Goal: Task Accomplishment & Management: Manage account settings

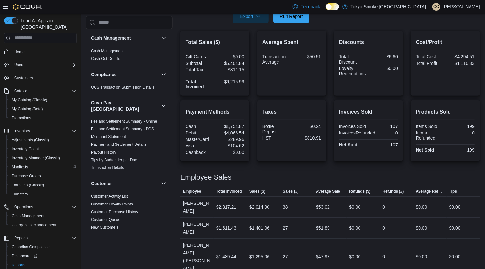
scroll to position [24, 0]
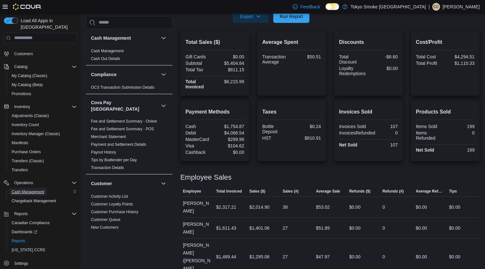
click at [46, 188] on link "Cash Management" at bounding box center [28, 192] width 38 height 8
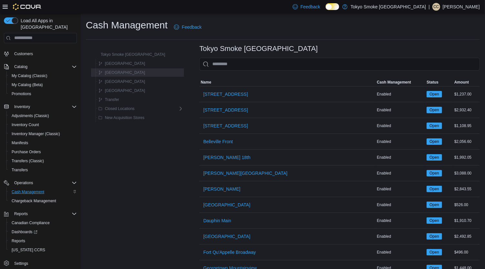
click at [139, 76] on div "Newfoundland" at bounding box center [139, 73] width 87 height 8
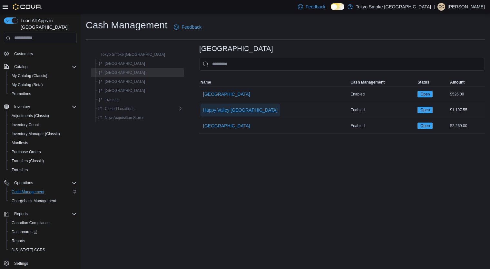
click at [221, 114] on span "Happy Valley [GEOGRAPHIC_DATA]" at bounding box center [240, 110] width 74 height 13
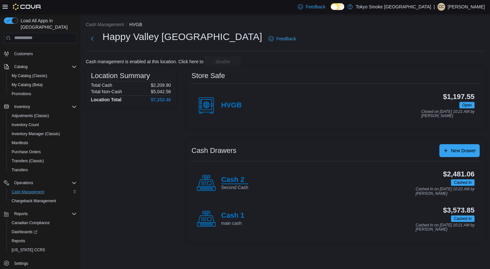
click at [234, 181] on h4 "Cash 2" at bounding box center [234, 180] width 27 height 8
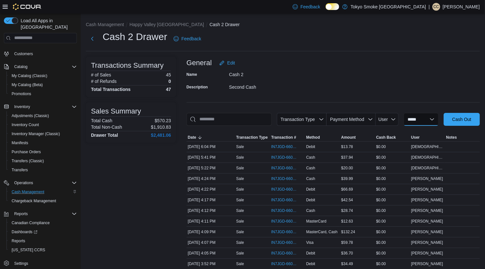
click at [412, 118] on select "**********" at bounding box center [420, 119] width 35 height 13
click at [348, 120] on span "Payment Method" at bounding box center [347, 119] width 34 height 5
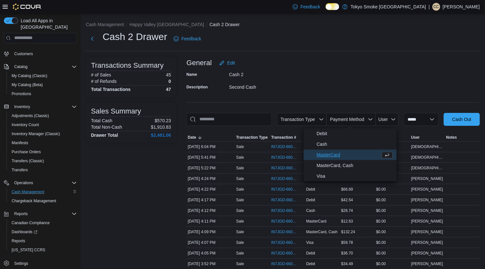
click at [334, 152] on span "MasterCard" at bounding box center [346, 155] width 61 height 8
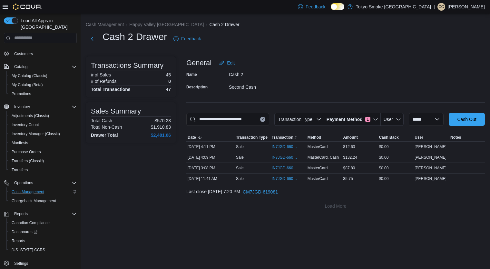
click at [159, 198] on div "Transactions Summary # of Sales 45 # of Refunds 0 Total Transactions 47 Sales S…" at bounding box center [131, 134] width 90 height 156
click at [345, 120] on span "Payment Method" at bounding box center [345, 119] width 36 height 6
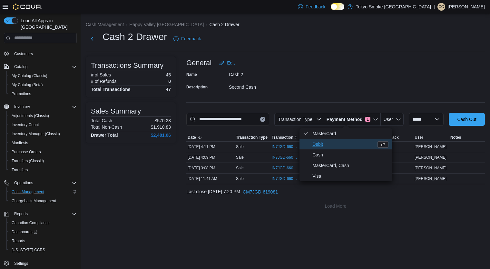
click at [319, 144] on span "Debit" at bounding box center [342, 144] width 61 height 8
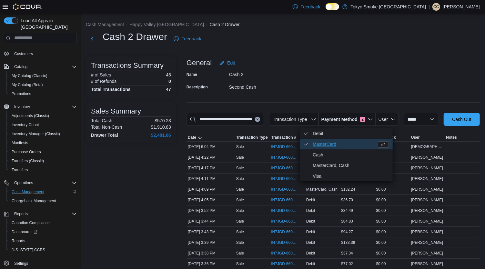
click at [308, 143] on icon "Payment Method" at bounding box center [305, 144] width 5 height 5
type input "**********"
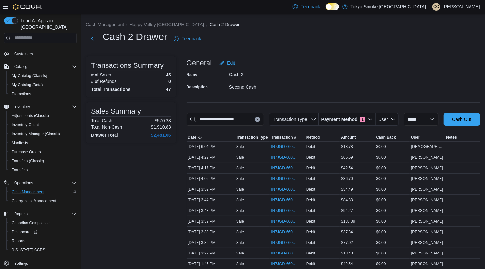
click at [151, 189] on div "Transactions Summary # of Sales 45 # of Refunds 0 Total Transactions 47 Sales S…" at bounding box center [131, 272] width 90 height 433
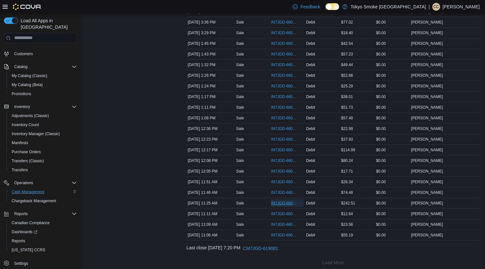
click at [287, 201] on span "IN7JGD-6601092" at bounding box center [284, 203] width 26 height 5
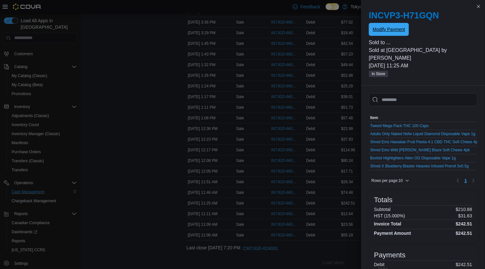
click at [390, 25] on span "Modify Payment" at bounding box center [388, 29] width 32 height 13
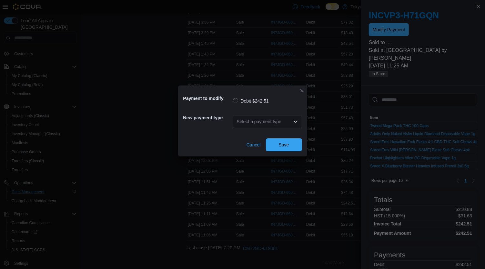
click at [276, 121] on div "Select a payment type" at bounding box center [267, 121] width 69 height 13
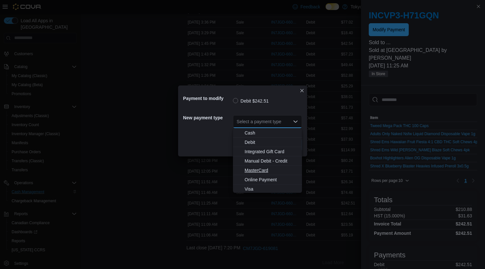
click at [257, 171] on span "MasterCard" at bounding box center [271, 170] width 54 height 6
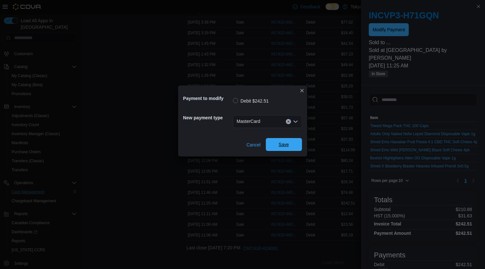
click at [286, 148] on span "Save" at bounding box center [284, 144] width 28 height 13
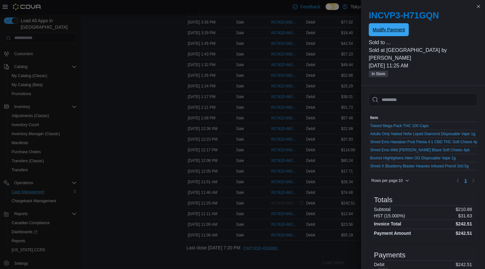
scroll to position [0, 0]
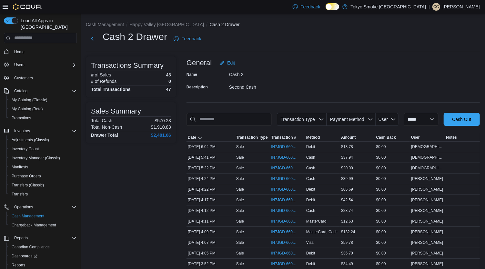
click at [460, 2] on div "Feedback Dark Mode Tokyo Smoke [GEOGRAPHIC_DATA] | CC [PERSON_NAME]" at bounding box center [385, 6] width 190 height 13
click at [465, 5] on p "[PERSON_NAME]" at bounding box center [460, 7] width 37 height 8
click at [440, 62] on span "Sign Out" at bounding box center [437, 62] width 17 height 6
